Goal: Task Accomplishment & Management: Use online tool/utility

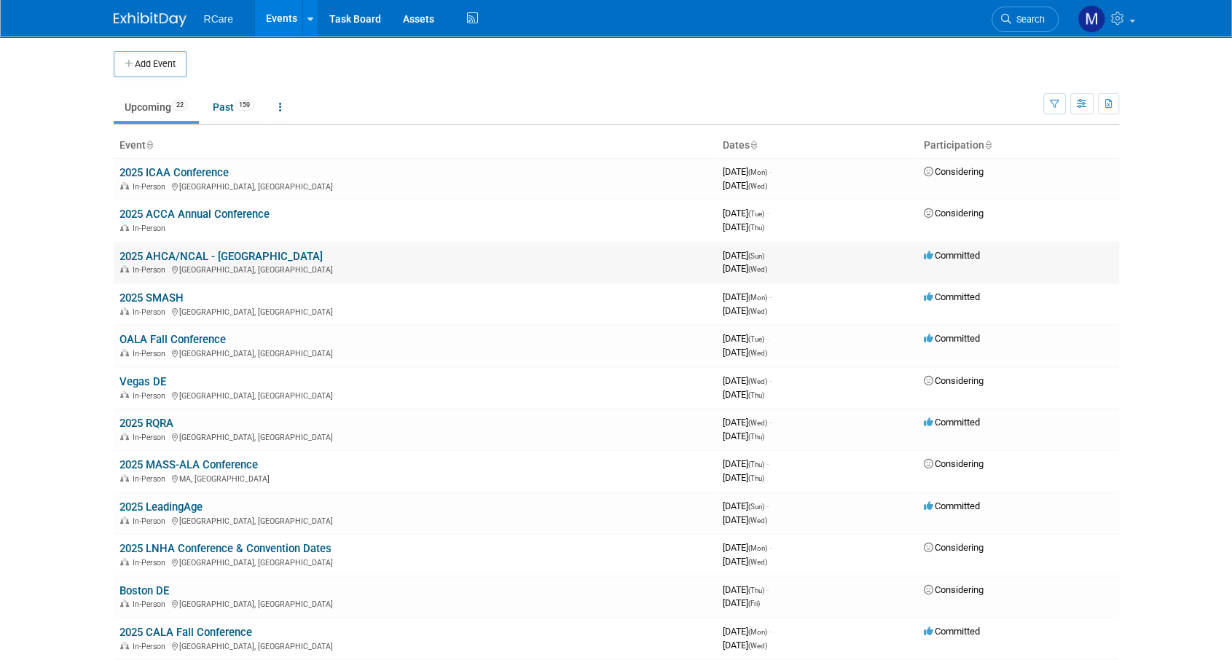
click at [213, 254] on link "2025 AHCA/NCAL - [GEOGRAPHIC_DATA]" at bounding box center [220, 256] width 203 height 13
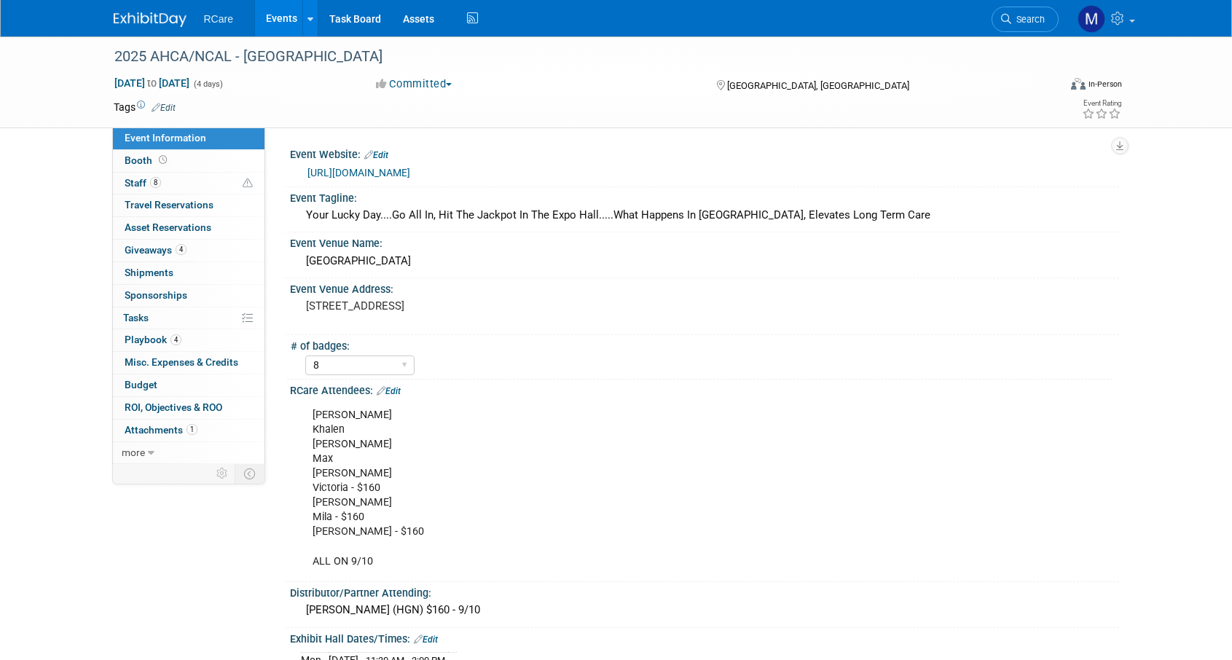
select select "8"
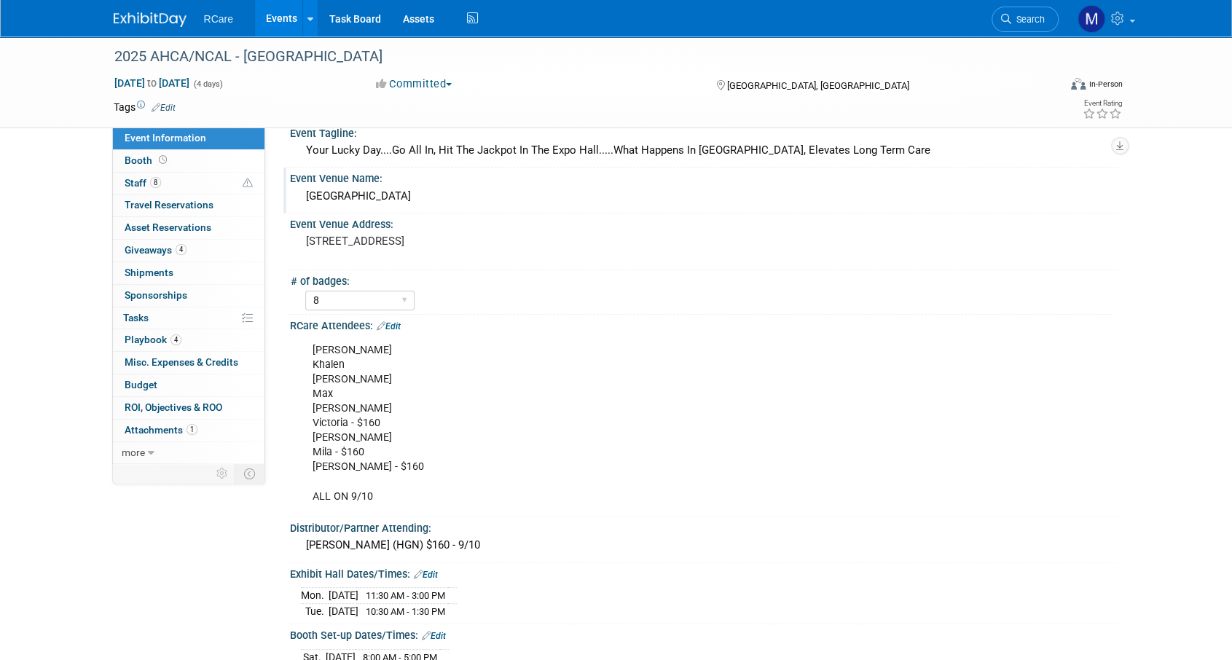
scroll to position [146, 0]
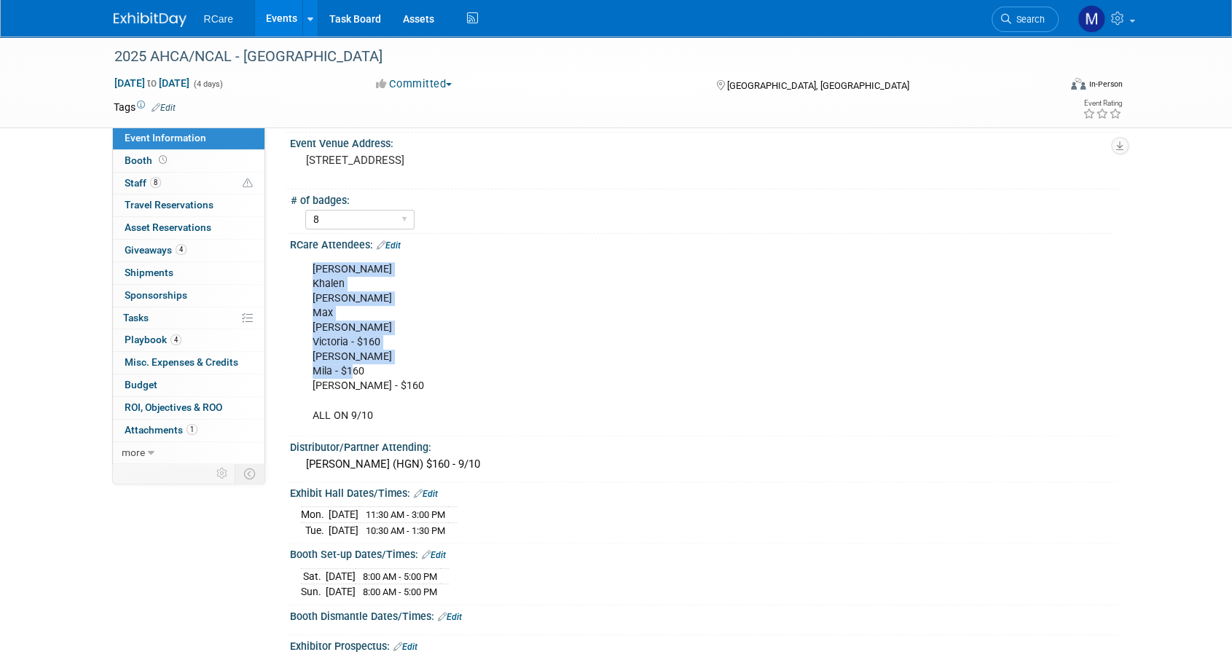
drag, startPoint x: 312, startPoint y: 267, endPoint x: 351, endPoint y: 368, distance: 108.0
click at [351, 368] on div "Ashley Khalen Matt Max Jake Victoria - $160 Mike Mila - $160 Chris Dennis - $16…" at bounding box center [630, 343] width 656 height 176
click at [546, 403] on div "Ashley Khalen Matt Max Jake Victoria - $160 Mike Mila - $160 Chris Dennis - $16…" at bounding box center [630, 343] width 656 height 176
